Goal: Find specific page/section: Find specific page/section

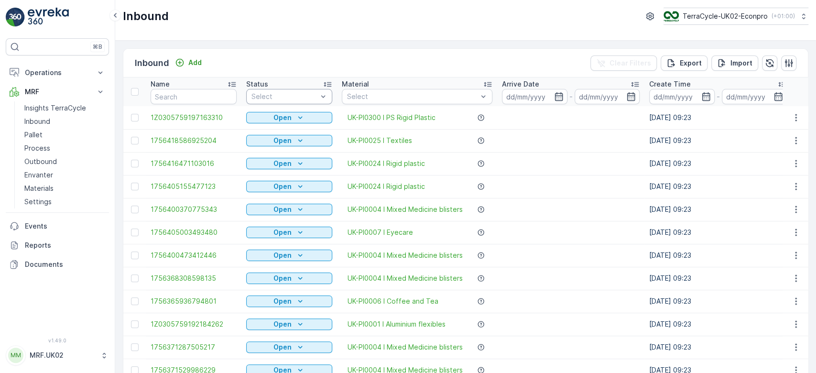
click at [275, 94] on div at bounding box center [284, 97] width 68 height 8
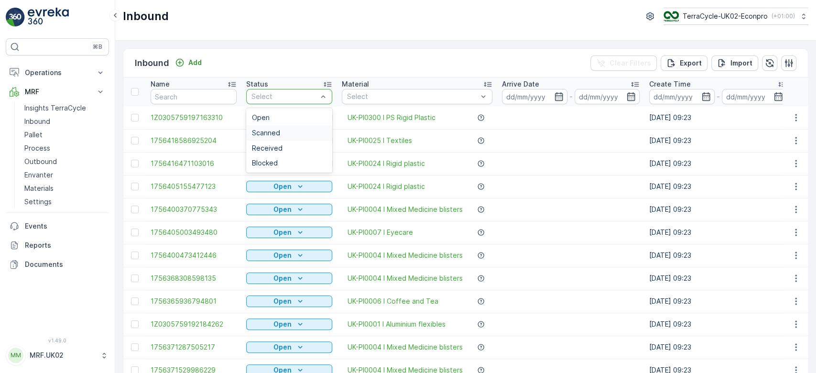
click at [269, 130] on span "Scanned" at bounding box center [266, 133] width 28 height 8
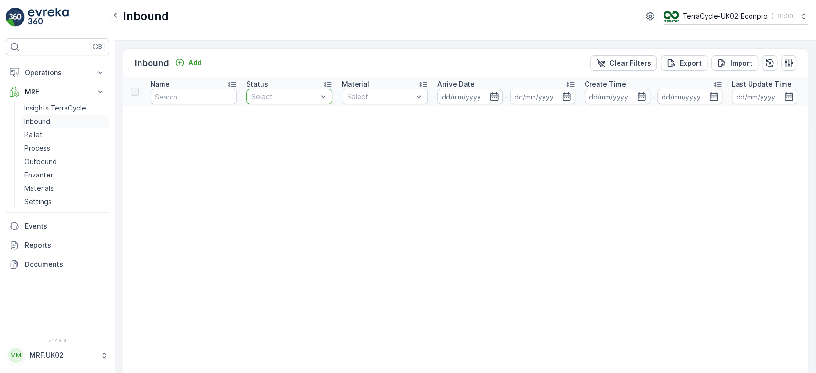
click at [60, 118] on link "Inbound" at bounding box center [65, 121] width 88 height 13
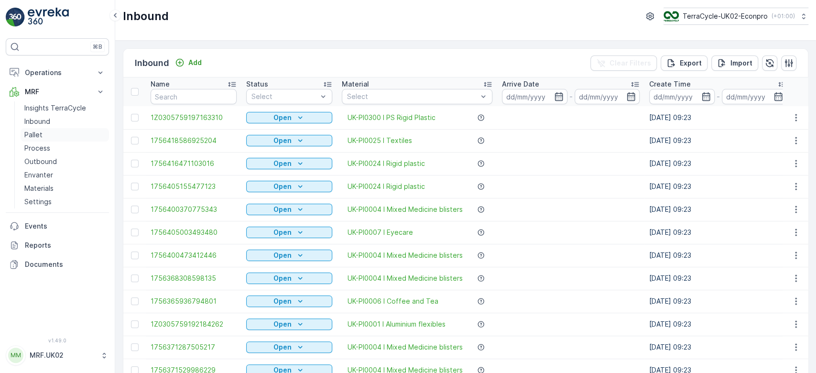
click at [47, 135] on link "Pallet" at bounding box center [65, 134] width 88 height 13
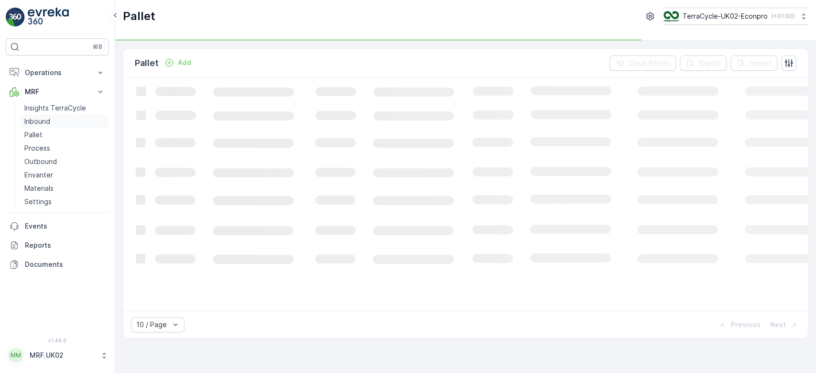
click at [43, 122] on p "Inbound" at bounding box center [37, 122] width 26 height 10
